Goal: Task Accomplishment & Management: Complete application form

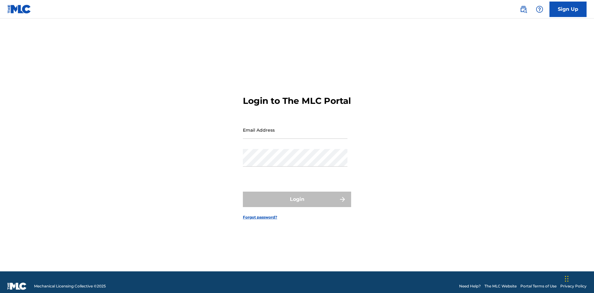
scroll to position [8, 0]
click at [295, 127] on input "Email Address" at bounding box center [295, 130] width 105 height 18
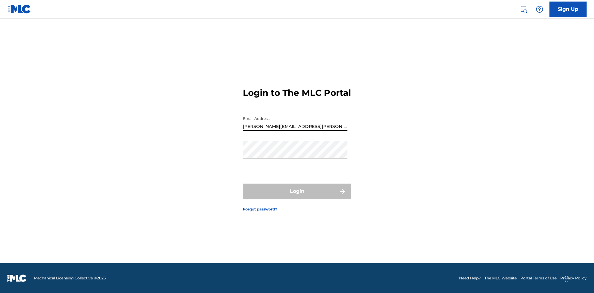
type input "[PERSON_NAME][EMAIL_ADDRESS][PERSON_NAME][DOMAIN_NAME]"
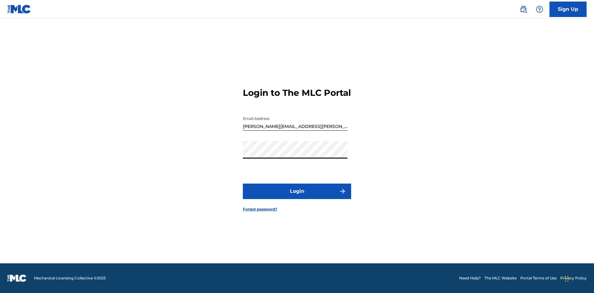
click at [297, 197] on button "Login" at bounding box center [297, 191] width 108 height 15
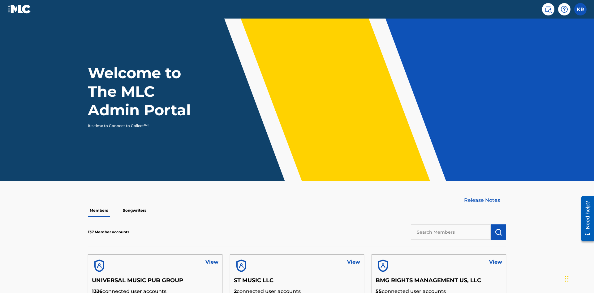
click at [580, 9] on label at bounding box center [580, 9] width 12 height 12
click at [580, 9] on input "KR [PERSON_NAME] [PERSON_NAME][EMAIL_ADDRESS][PERSON_NAME][DOMAIN_NAME] Profile…" at bounding box center [580, 9] width 0 height 0
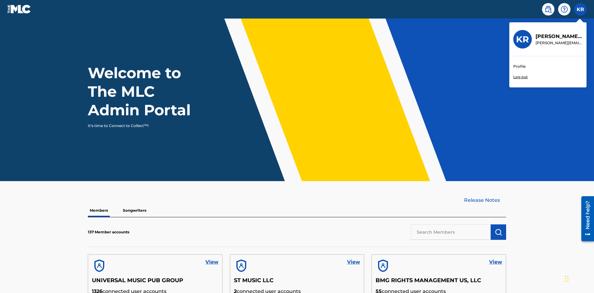
click at [519, 67] on link "Profile" at bounding box center [519, 67] width 12 height 6
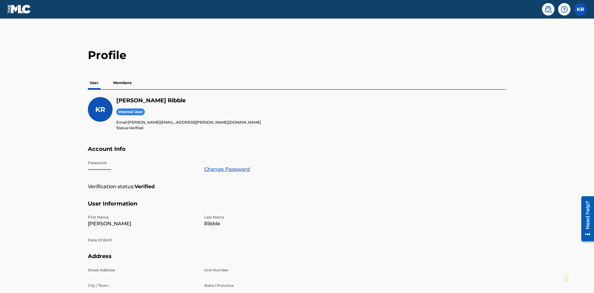
click at [123, 76] on p "Members" at bounding box center [122, 82] width 22 height 13
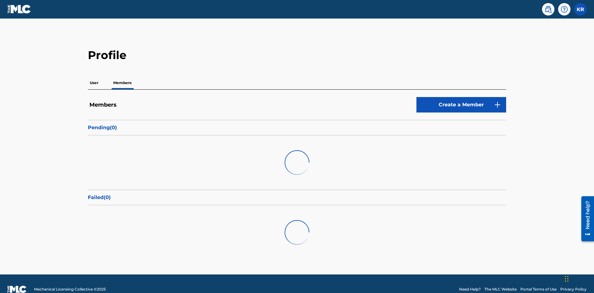
click at [461, 97] on link "Create a Member" at bounding box center [461, 104] width 90 height 15
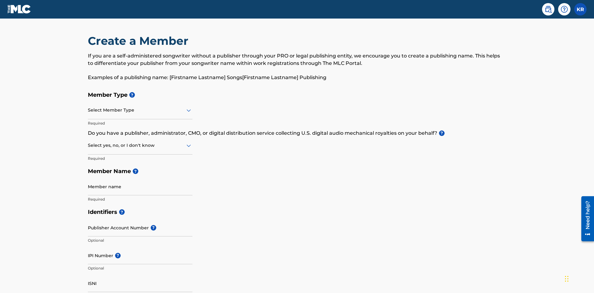
click at [88, 107] on input "text" at bounding box center [88, 110] width 1 height 6
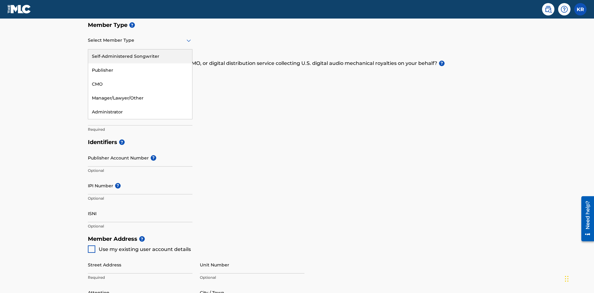
click at [140, 56] on div "Self-Administered Songwriter" at bounding box center [140, 57] width 104 height 14
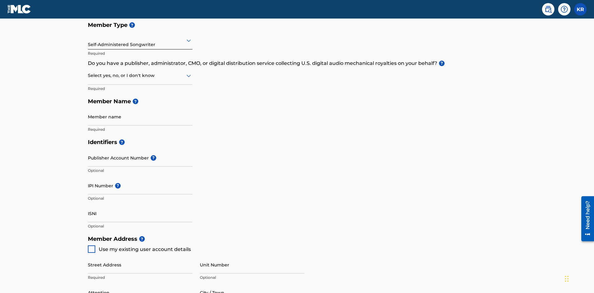
click at [88, 72] on input "text" at bounding box center [88, 75] width 1 height 6
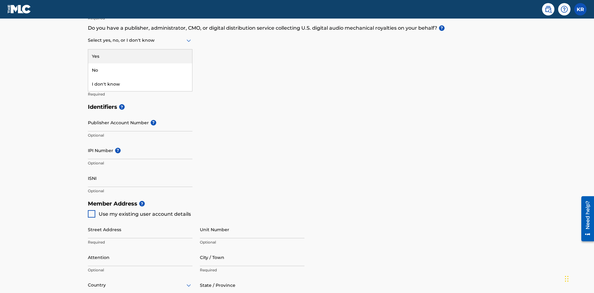
click at [140, 70] on div "No" at bounding box center [140, 70] width 104 height 14
click at [140, 73] on input "Member name" at bounding box center [140, 82] width 105 height 18
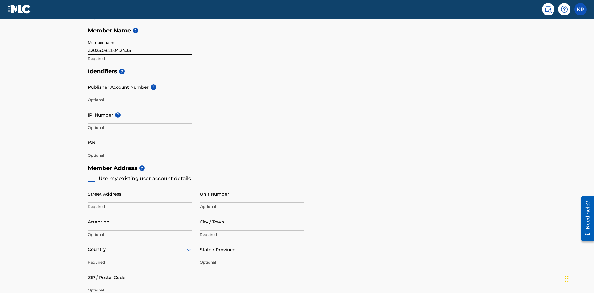
type input "Z2025.08.21.04.24.35"
click at [140, 185] on input "Street Address" at bounding box center [140, 194] width 105 height 18
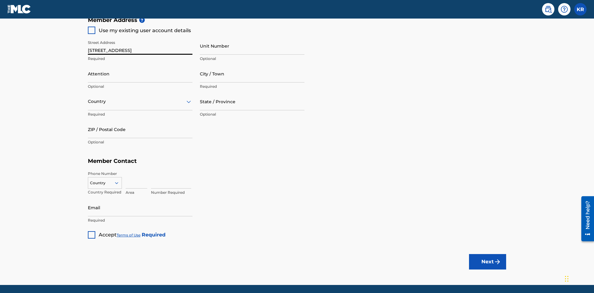
type input "123 Main St"
click at [252, 46] on input "Unit Number" at bounding box center [252, 46] width 105 height 18
type input "Unit A"
click at [140, 65] on input "Attention" at bounding box center [140, 74] width 105 height 18
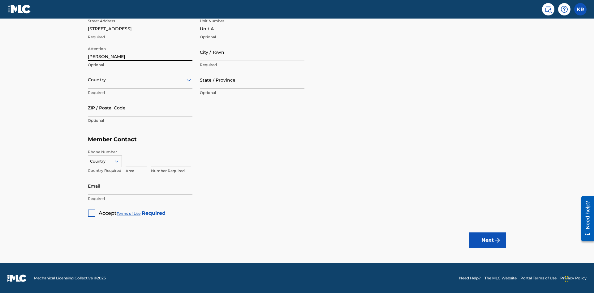
type input "Steve"
click at [252, 52] on input "City / Town" at bounding box center [252, 52] width 105 height 18
type input "London"
click at [88, 80] on input "text" at bounding box center [88, 80] width 1 height 6
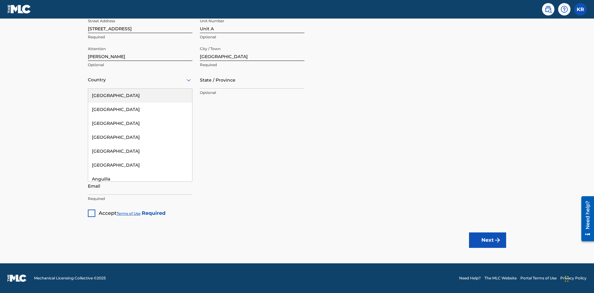
click at [140, 96] on div "United States" at bounding box center [140, 96] width 104 height 14
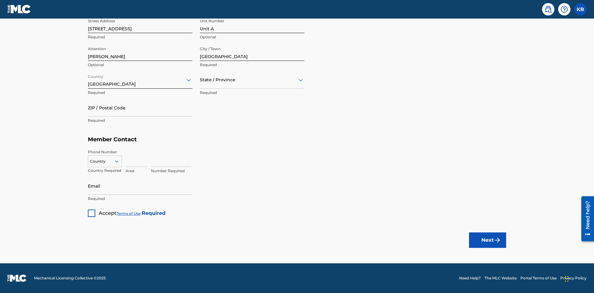
click at [200, 80] on input "text" at bounding box center [200, 80] width 1 height 6
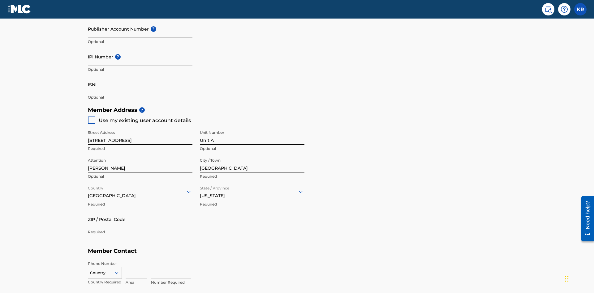
click at [140, 211] on input "ZIP / Postal Code" at bounding box center [140, 220] width 105 height 18
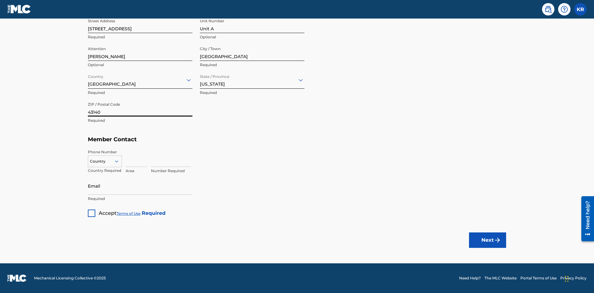
type input "43140"
click at [119, 161] on icon at bounding box center [117, 162] width 6 height 6
click at [105, 171] on div "US, CA +1" at bounding box center [104, 177] width 33 height 24
click at [136, 158] on input at bounding box center [137, 158] width 22 height 18
type input "740"
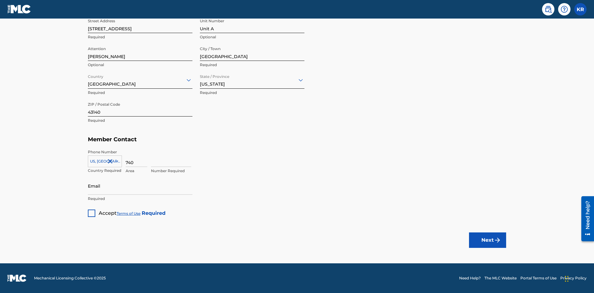
click at [171, 158] on input at bounding box center [171, 158] width 40 height 18
type input "8675309"
click at [140, 186] on input "Email" at bounding box center [140, 186] width 105 height 18
type input "SteveMiller@email.com"
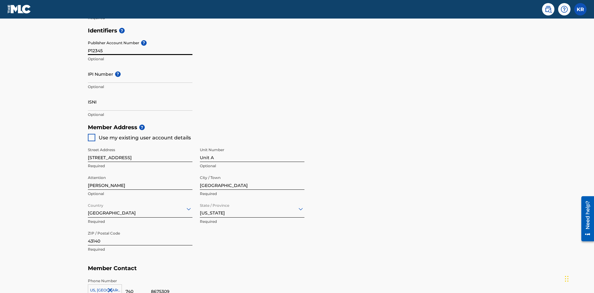
type input "P12345"
click at [140, 65] on input "IPI Number ?" at bounding box center [140, 74] width 105 height 18
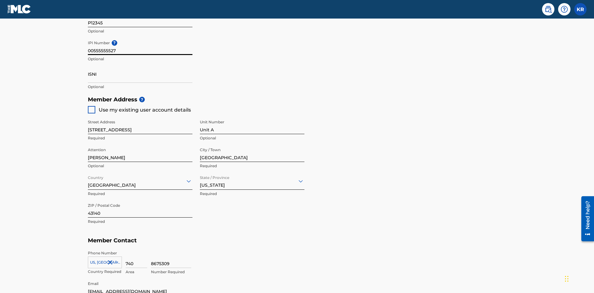
type input "00555555527"
click at [140, 65] on input "ISNI" at bounding box center [140, 74] width 105 height 18
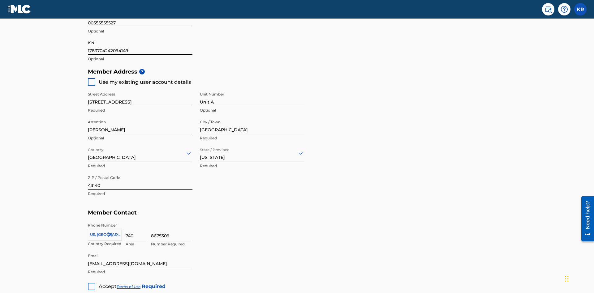
type input "1783704242094149"
click at [92, 283] on div at bounding box center [91, 286] width 7 height 7
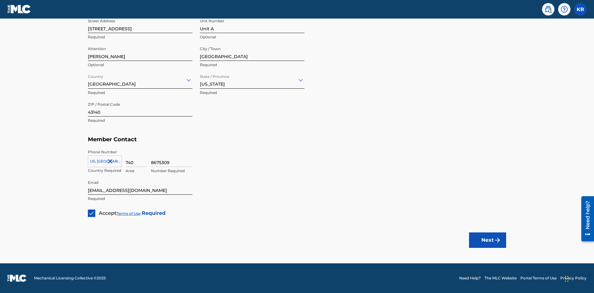
click at [488, 240] on button "Next" at bounding box center [487, 240] width 37 height 15
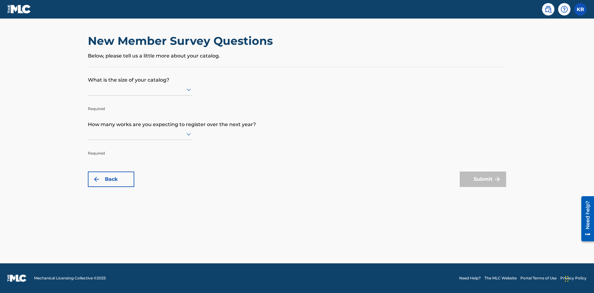
click at [88, 89] on input "text" at bounding box center [88, 89] width 1 height 6
